Goal: Find specific page/section: Find specific page/section

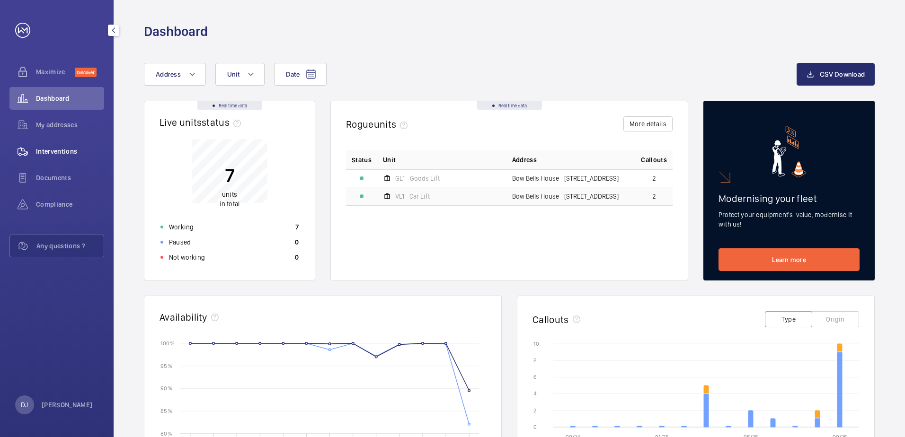
click at [70, 154] on span "Interventions" at bounding box center [70, 151] width 68 height 9
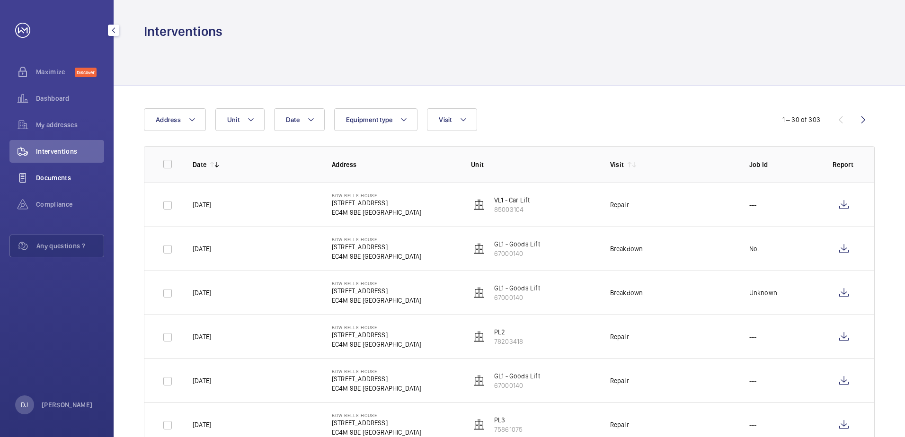
click at [64, 185] on div "Documents" at bounding box center [56, 178] width 95 height 23
